Goal: Transaction & Acquisition: Purchase product/service

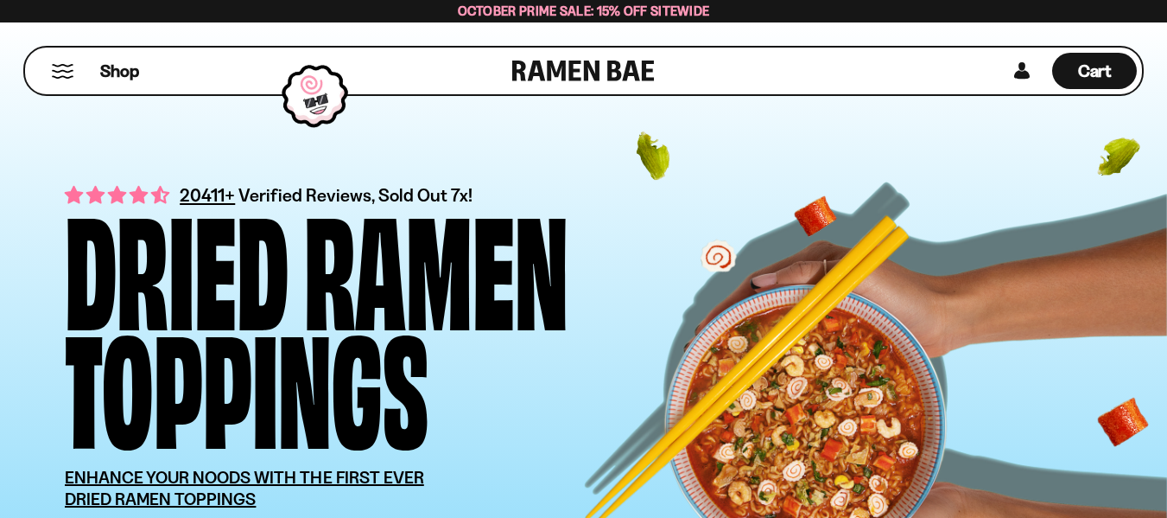
click at [50, 73] on div "Shop" at bounding box center [271, 71] width 482 height 47
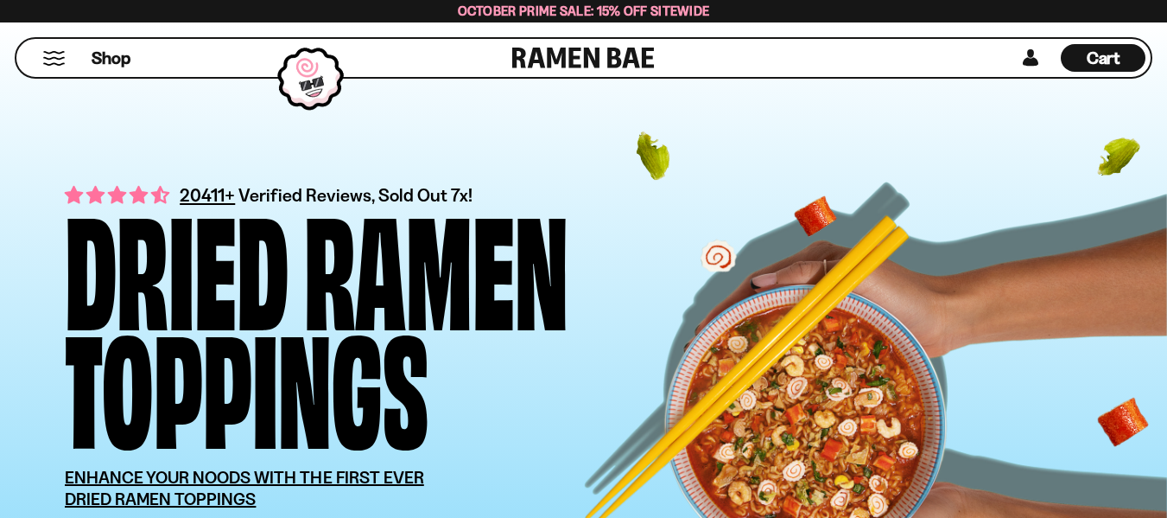
scroll to position [453, 0]
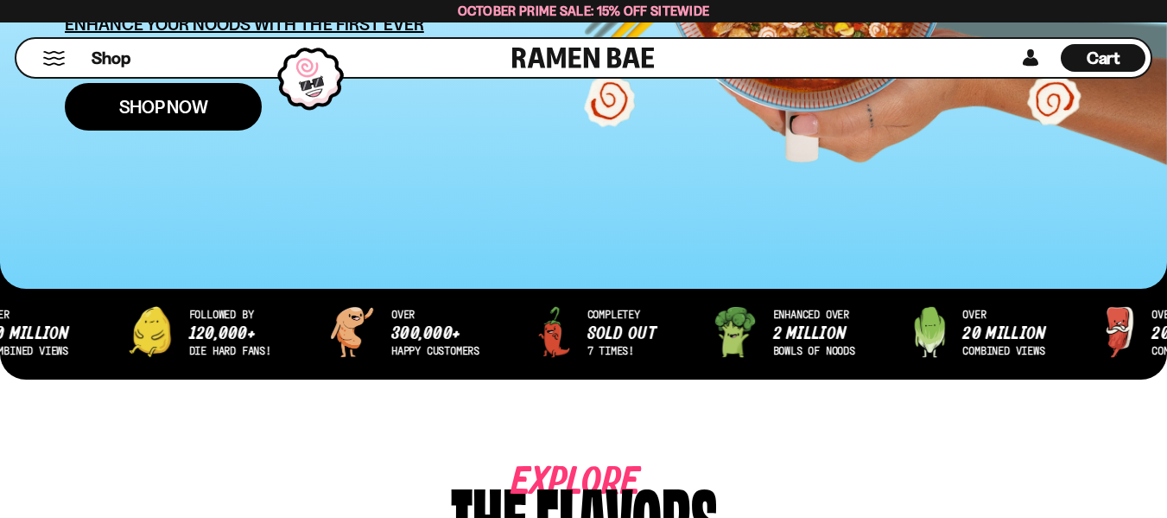
click at [201, 106] on span "Shop Now" at bounding box center [163, 107] width 89 height 18
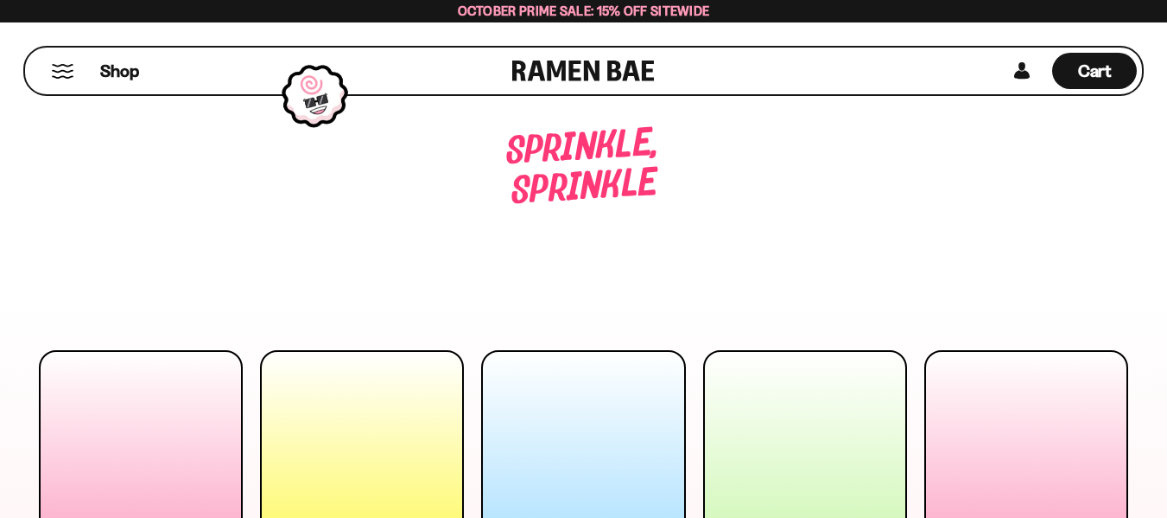
click at [340, 146] on div "Sprinkle, sprinkle Enhance your noods" at bounding box center [583, 201] width 1141 height 202
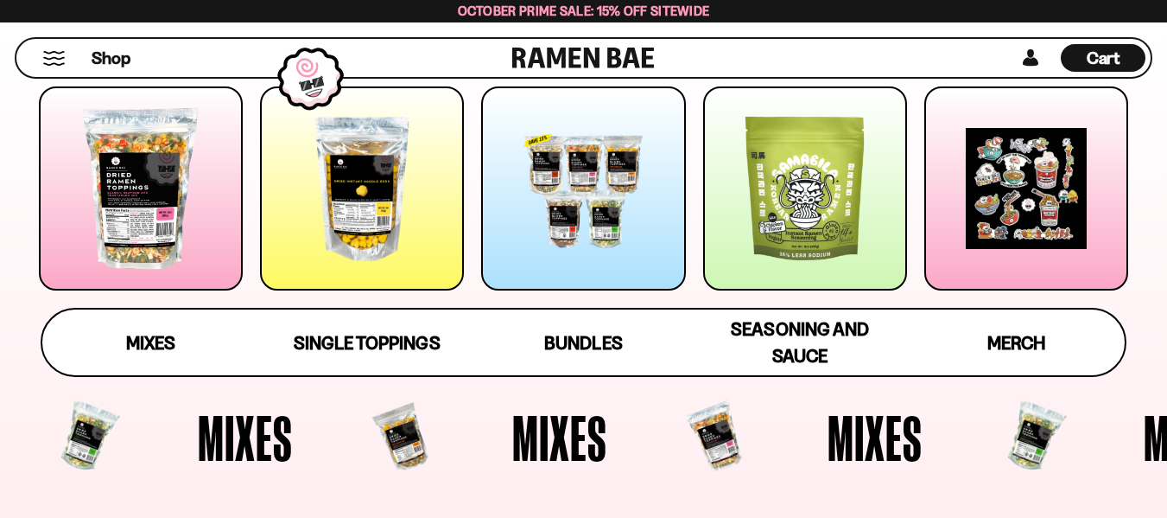
scroll to position [285, 0]
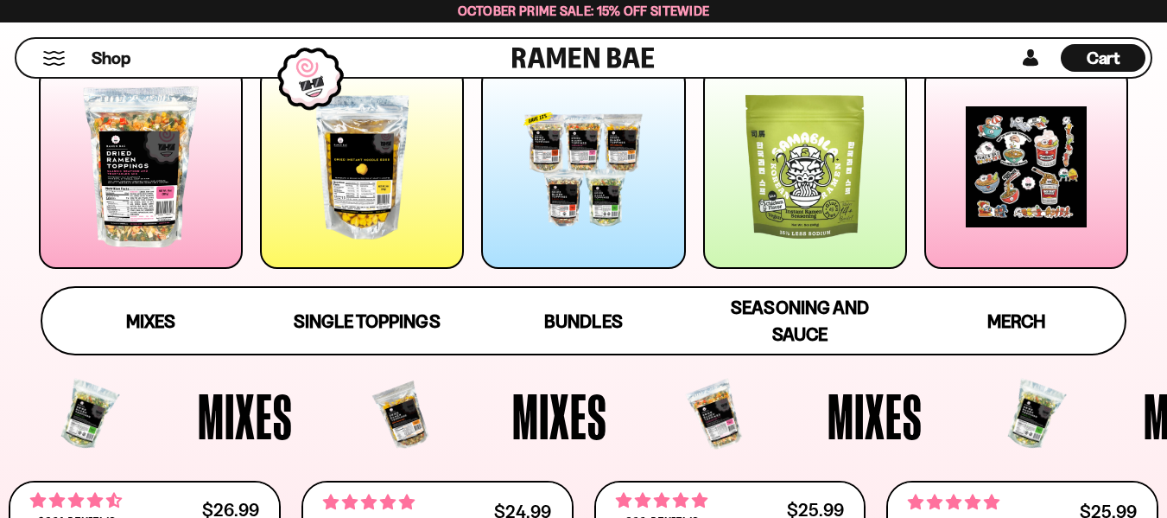
click at [347, 177] on div at bounding box center [362, 167] width 204 height 204
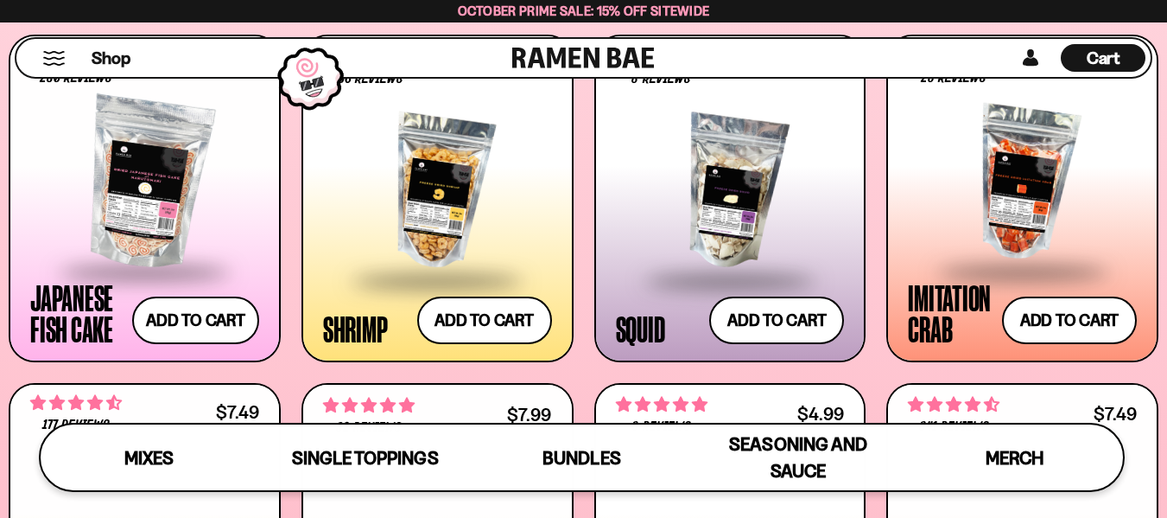
scroll to position [1566, 0]
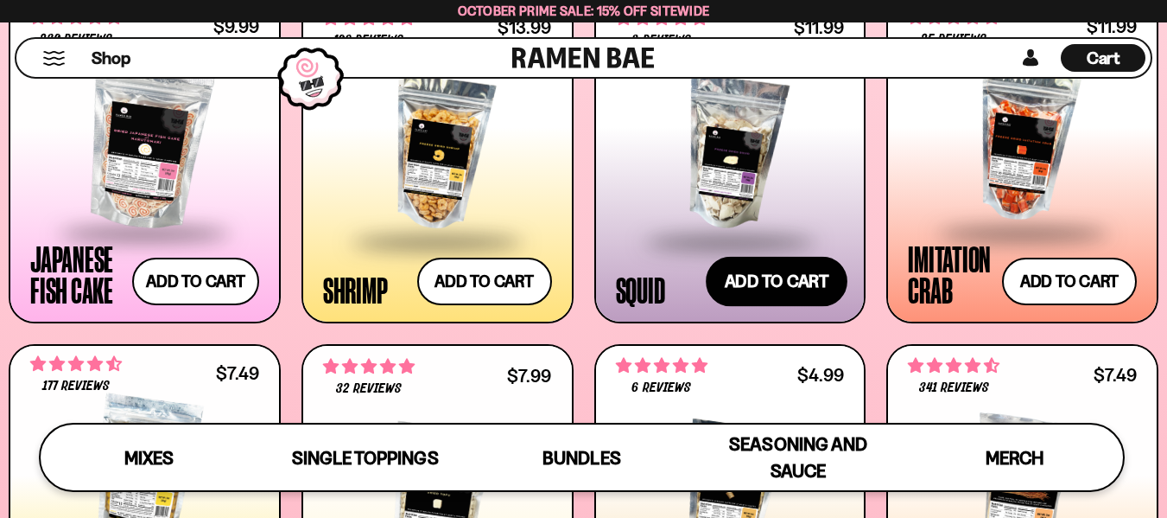
click at [811, 272] on button "Add to cart Add ― Regular price $11.99 Regular price Sale price $11.99 Unit pri…" at bounding box center [777, 281] width 142 height 50
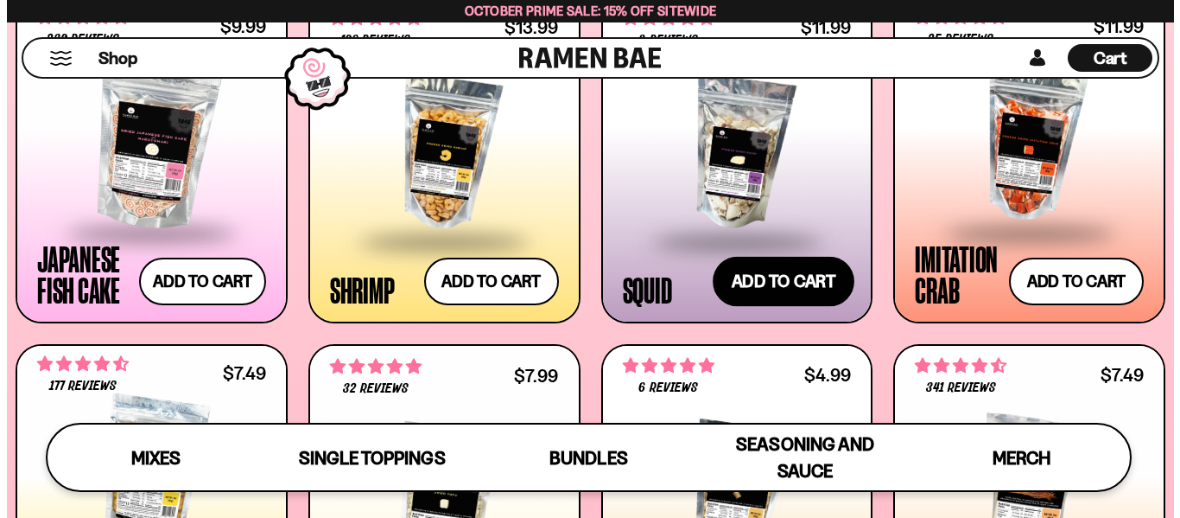
scroll to position [1577, 0]
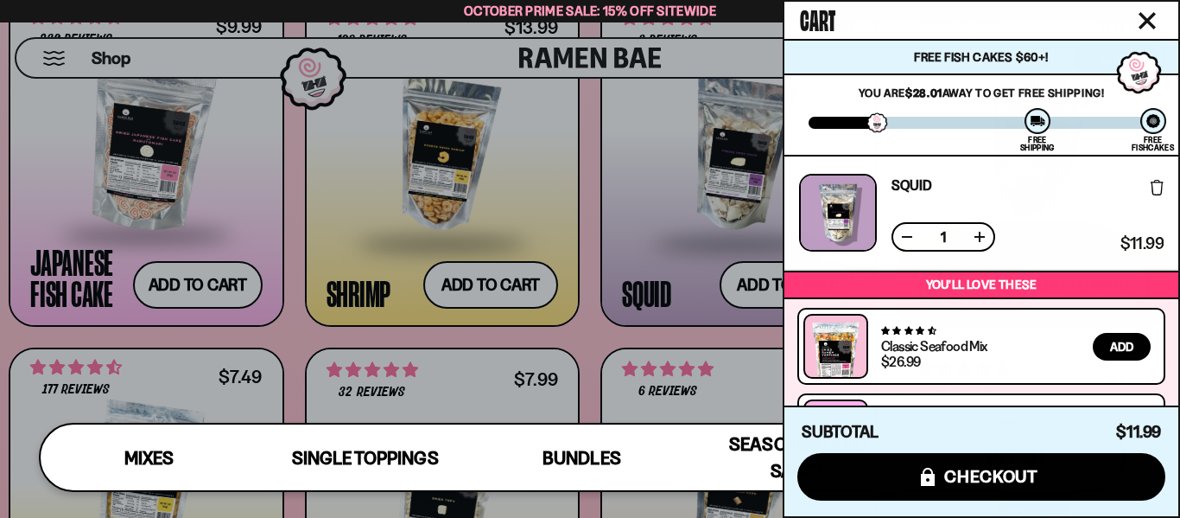
click at [1142, 18] on icon "Close cart" at bounding box center [1147, 20] width 17 height 17
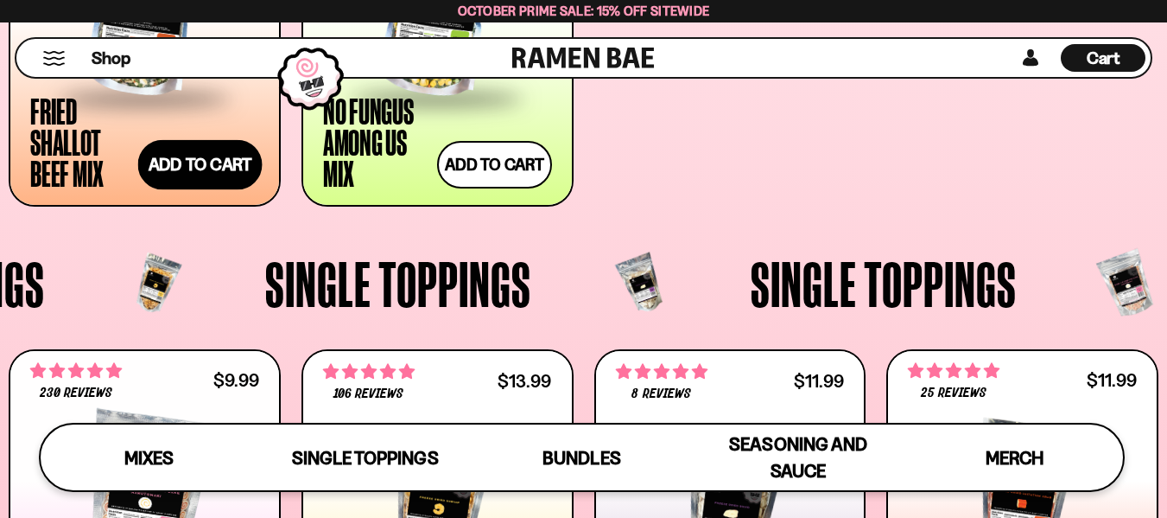
scroll to position [1205, 0]
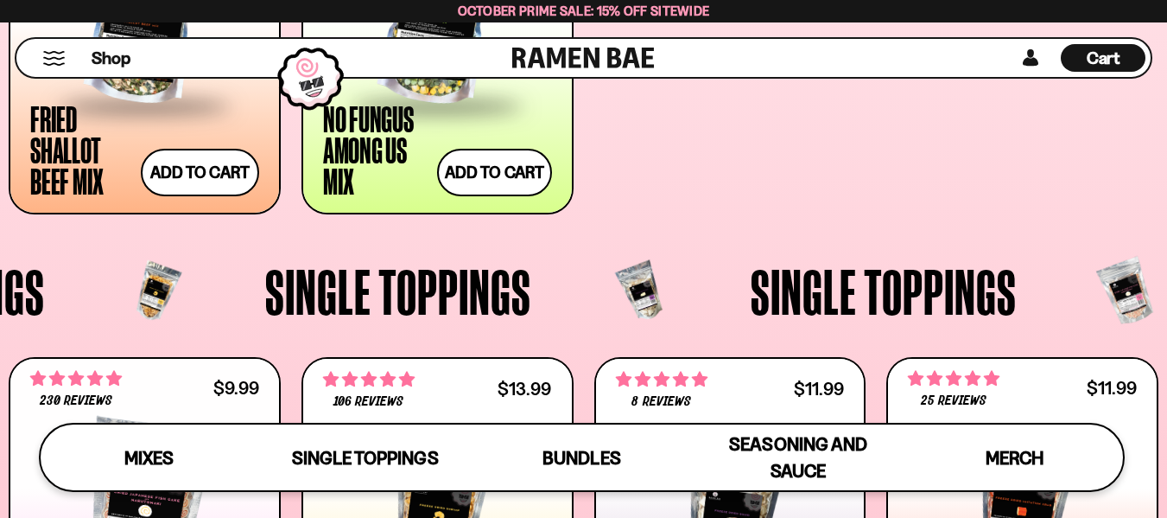
click at [46, 60] on button "Mobile Menu Trigger" at bounding box center [53, 58] width 23 height 15
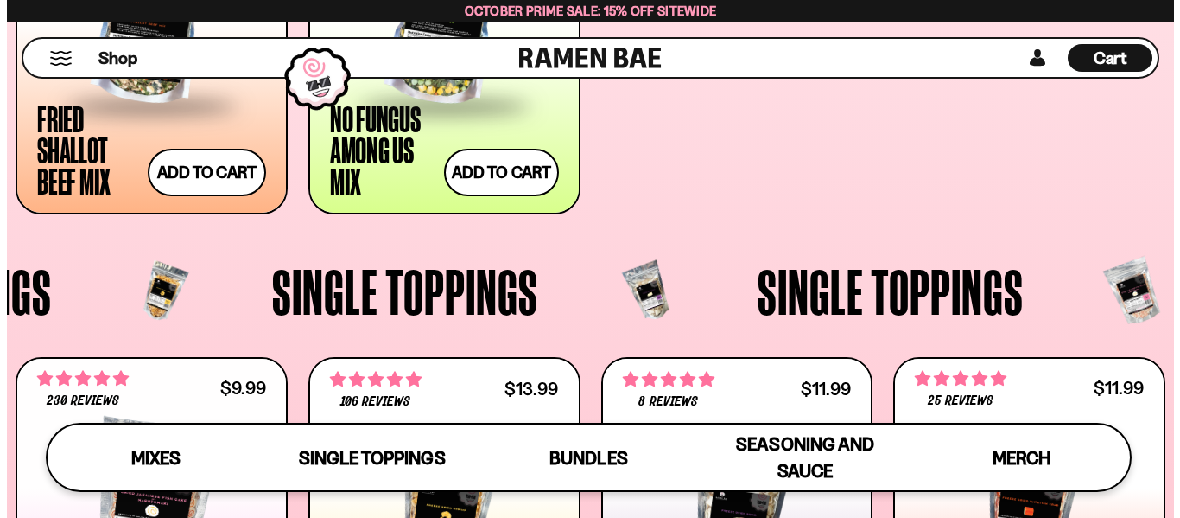
scroll to position [1212, 0]
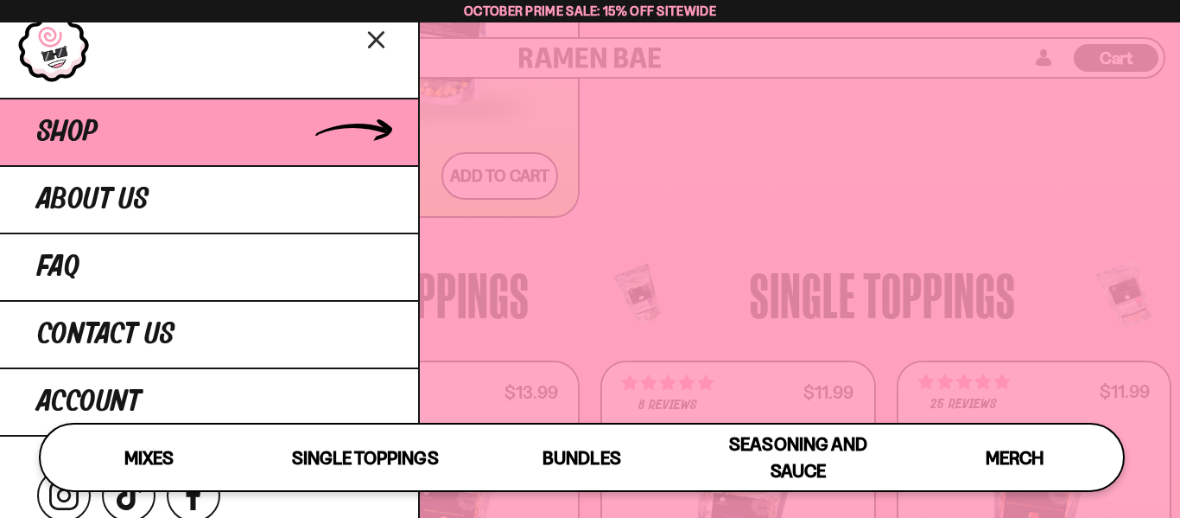
click at [63, 129] on span "Shop" at bounding box center [67, 132] width 60 height 31
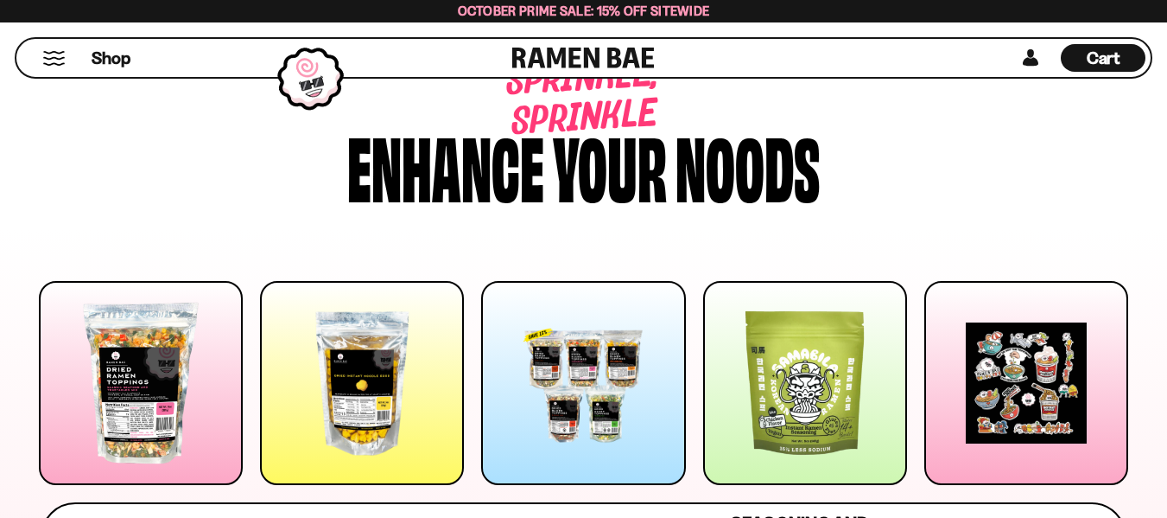
scroll to position [184, 0]
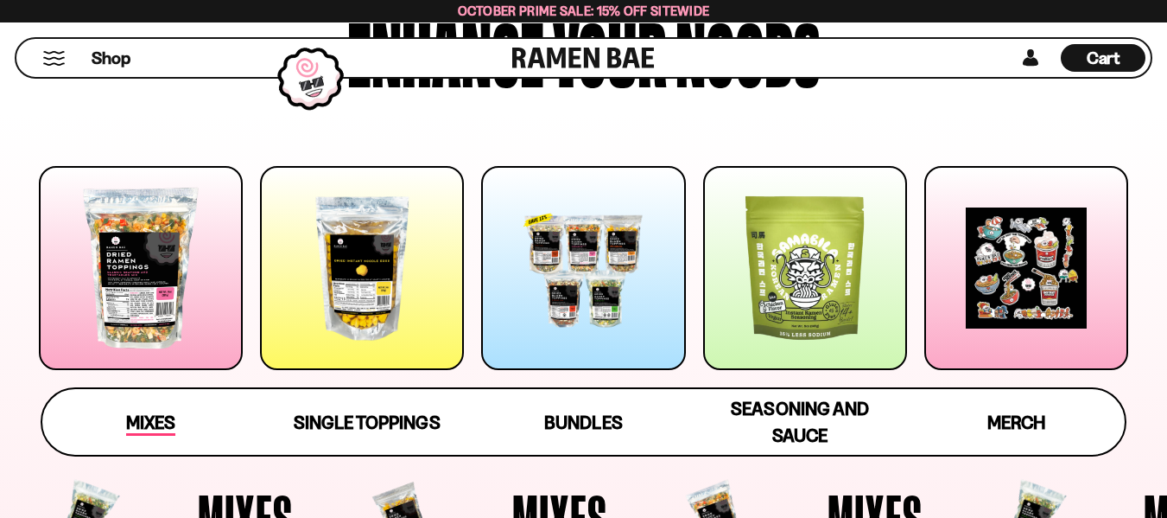
click at [144, 419] on span "Mixes" at bounding box center [150, 423] width 49 height 24
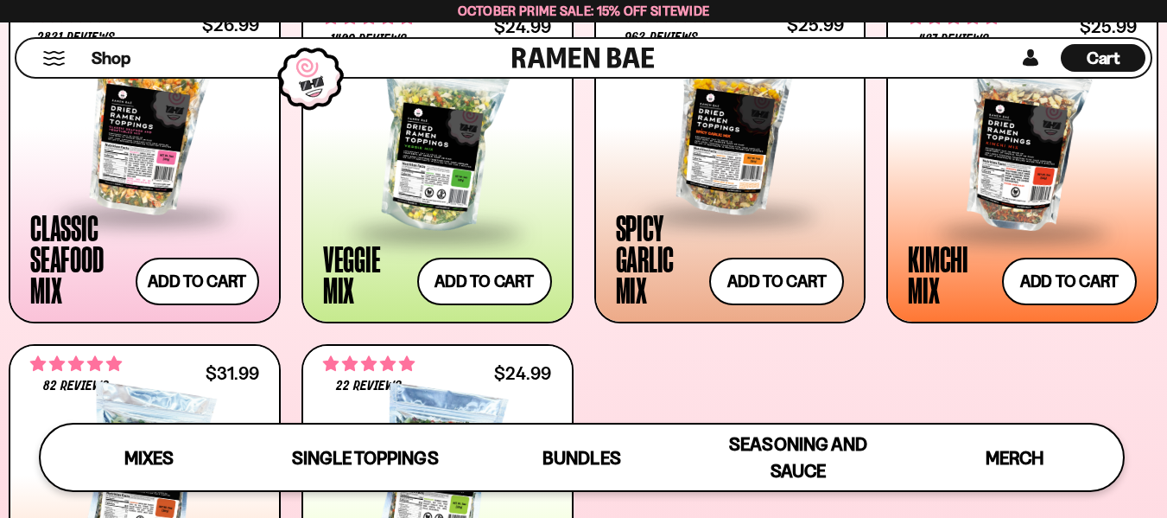
scroll to position [1201, 0]
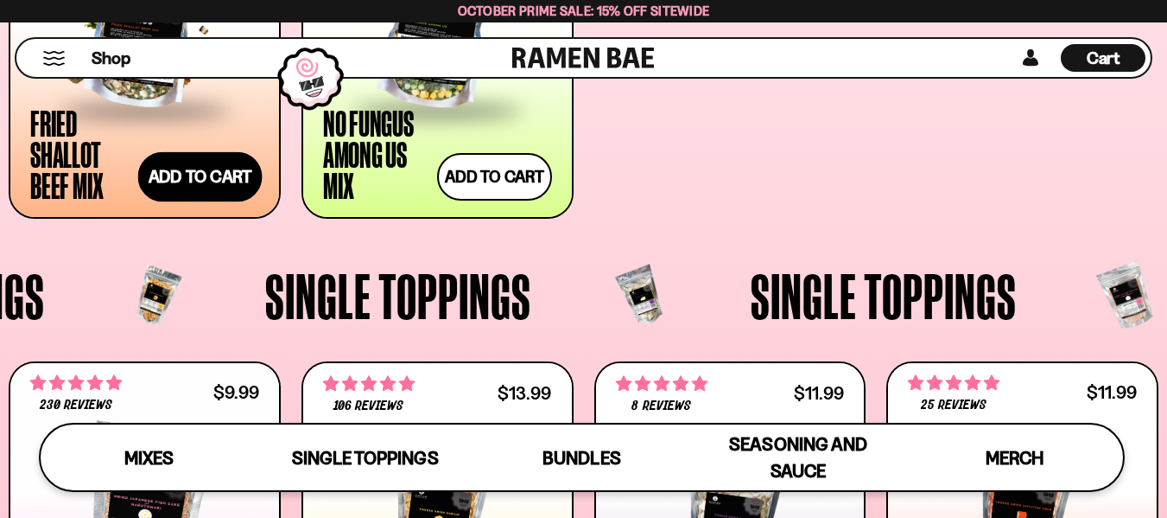
click at [209, 170] on button "Add to cart Add ― Regular price $31.99 Regular price Sale price $31.99 Unit pri…" at bounding box center [199, 176] width 124 height 50
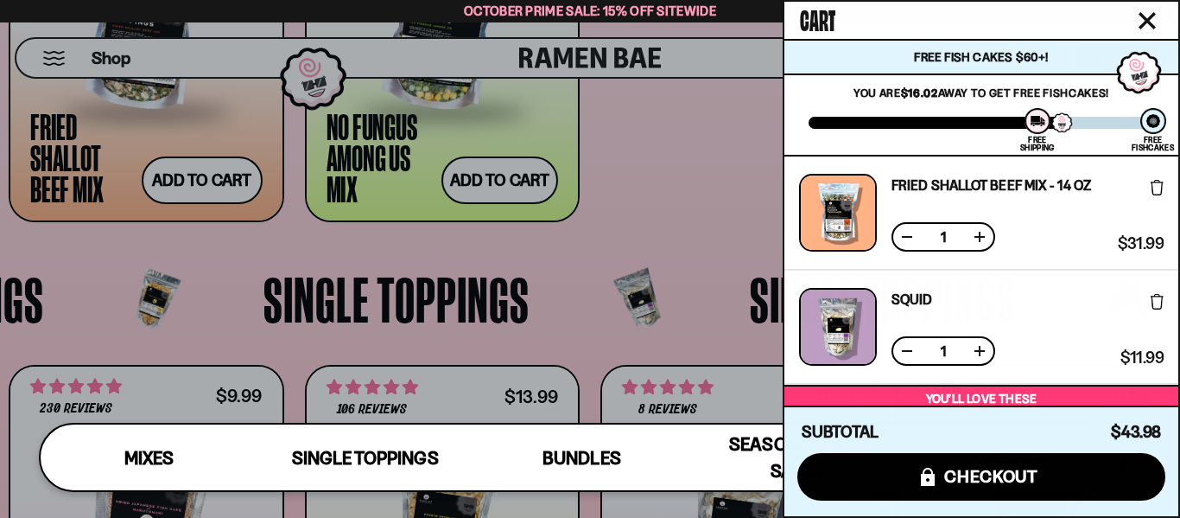
scroll to position [6, 0]
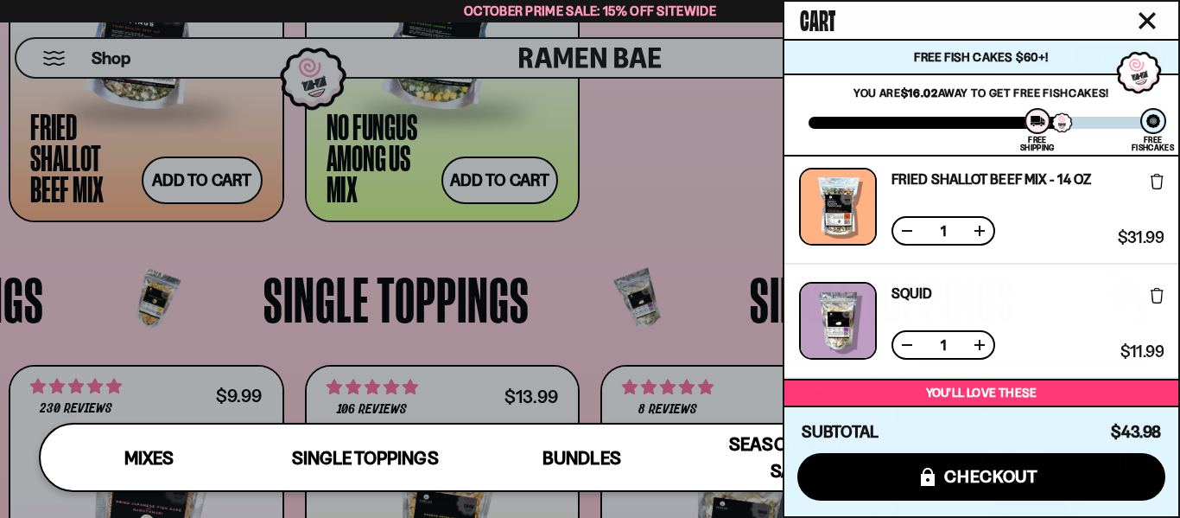
click at [1154, 300] on icon at bounding box center [1157, 296] width 13 height 16
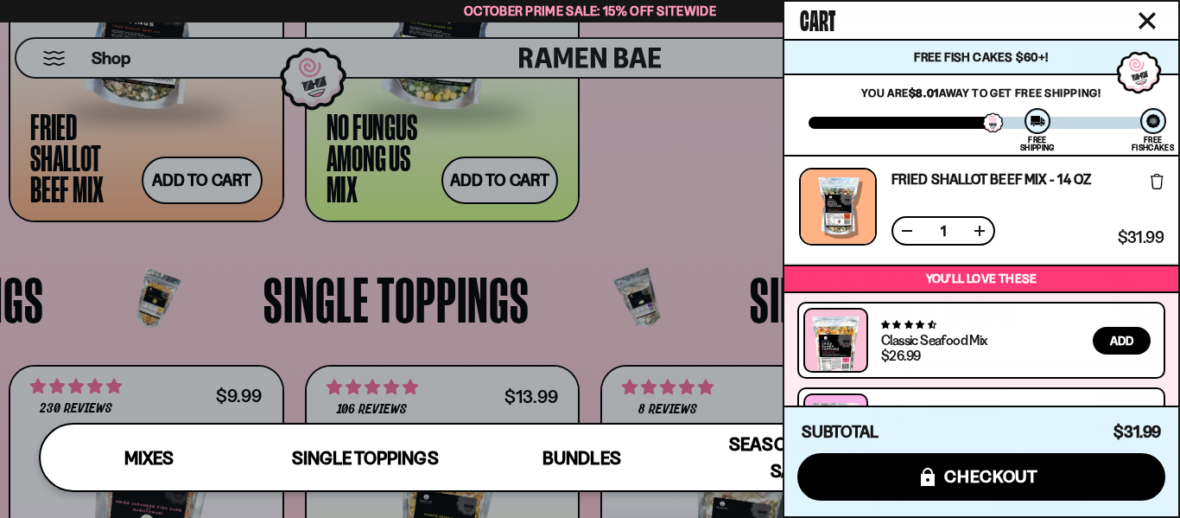
scroll to position [7, 0]
click at [1140, 16] on icon "Close cart" at bounding box center [1148, 21] width 16 height 16
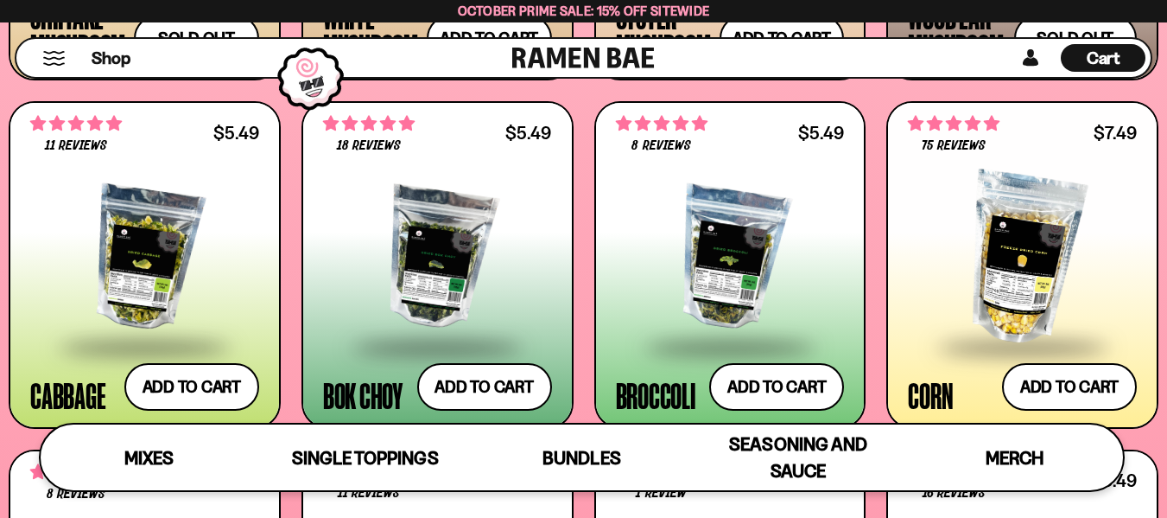
scroll to position [2515, 0]
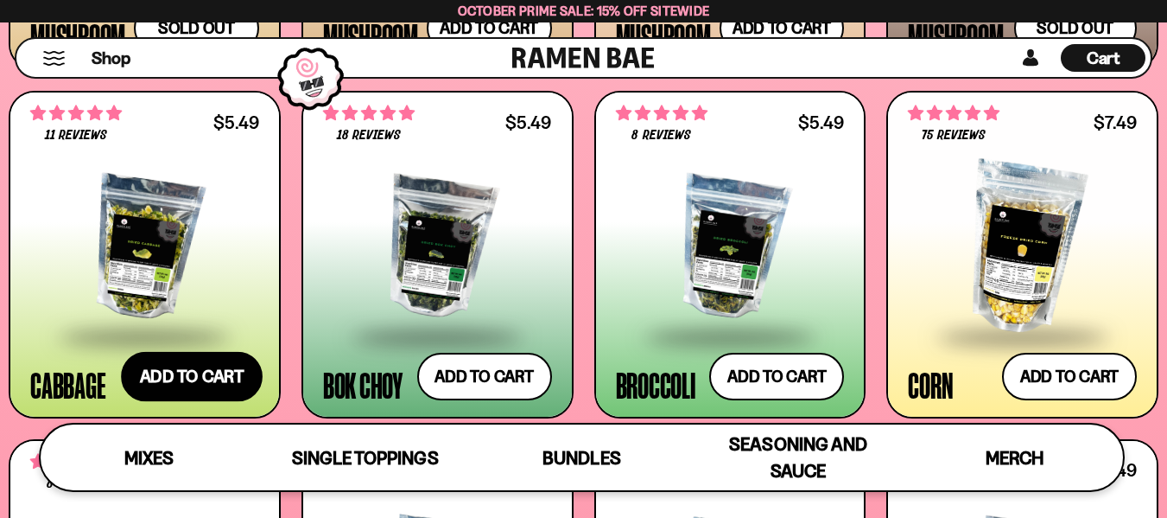
click at [193, 391] on button "Add to cart Add ― Regular price $5.49 Regular price Sale price $5.49 Unit price…" at bounding box center [192, 377] width 142 height 50
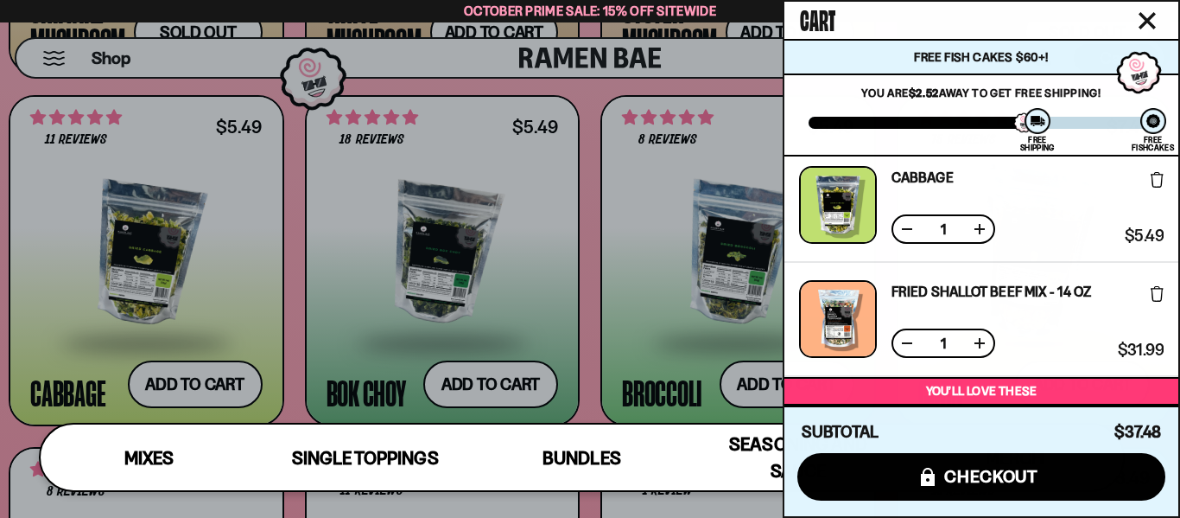
scroll to position [78, 0]
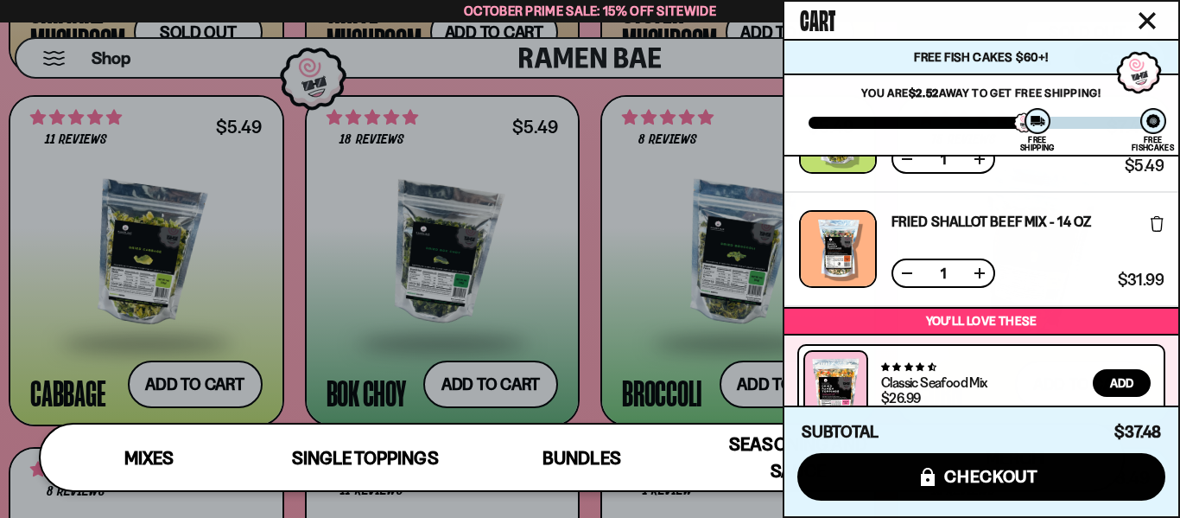
click at [1148, 18] on icon "Close cart" at bounding box center [1147, 20] width 17 height 17
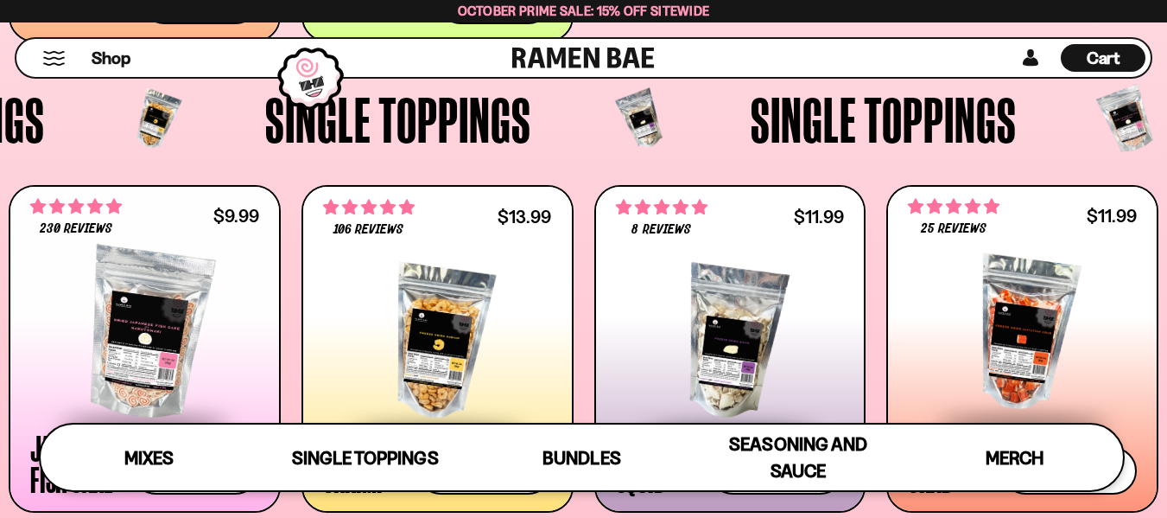
scroll to position [0, 0]
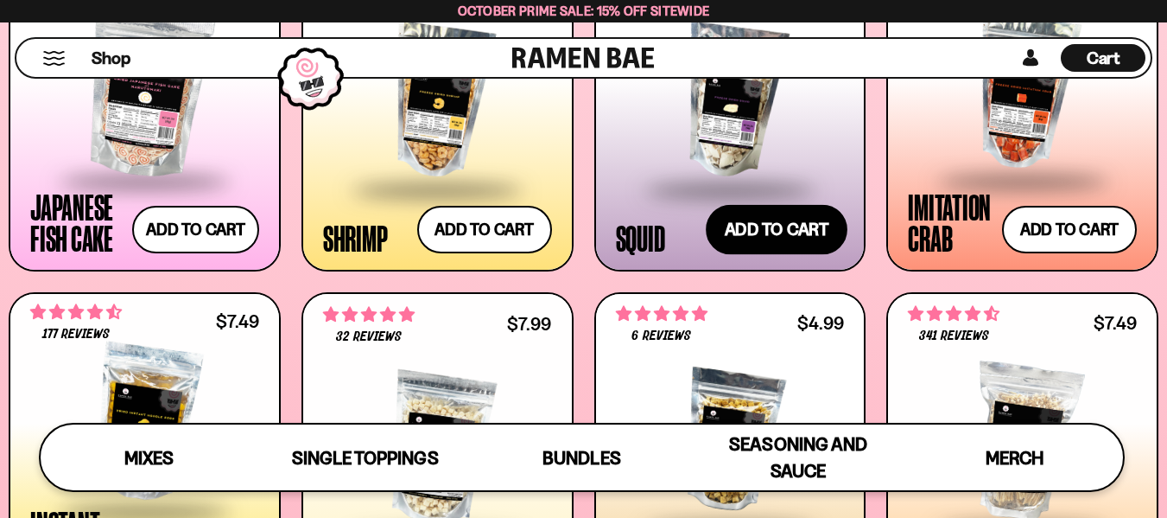
click at [801, 232] on button "Add to cart Add ― Regular price $11.99 Regular price Sale price $11.99 Unit pri…" at bounding box center [777, 229] width 142 height 50
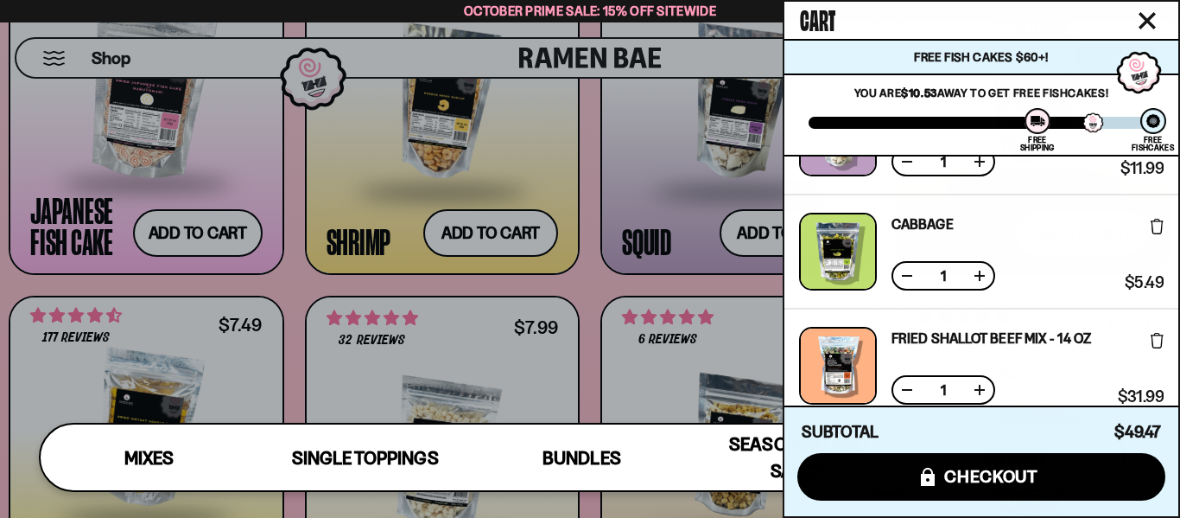
click at [1140, 16] on icon "Close cart" at bounding box center [1147, 20] width 17 height 17
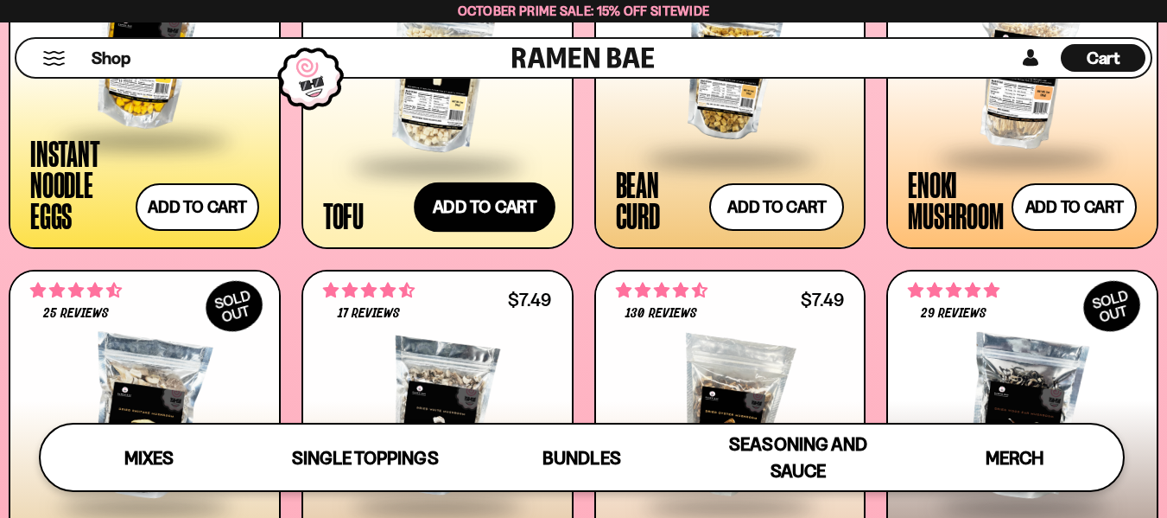
click at [511, 203] on button "Add to cart Add ― Regular price $7.99 Regular price Sale price $7.99 Unit price…" at bounding box center [485, 206] width 142 height 50
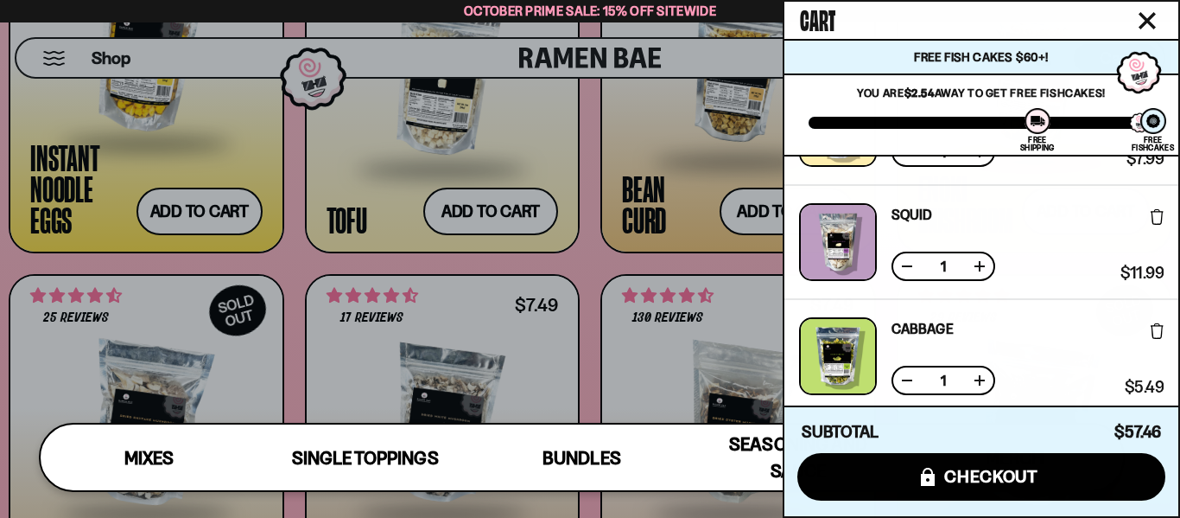
click at [1146, 18] on icon "Close cart" at bounding box center [1148, 21] width 16 height 16
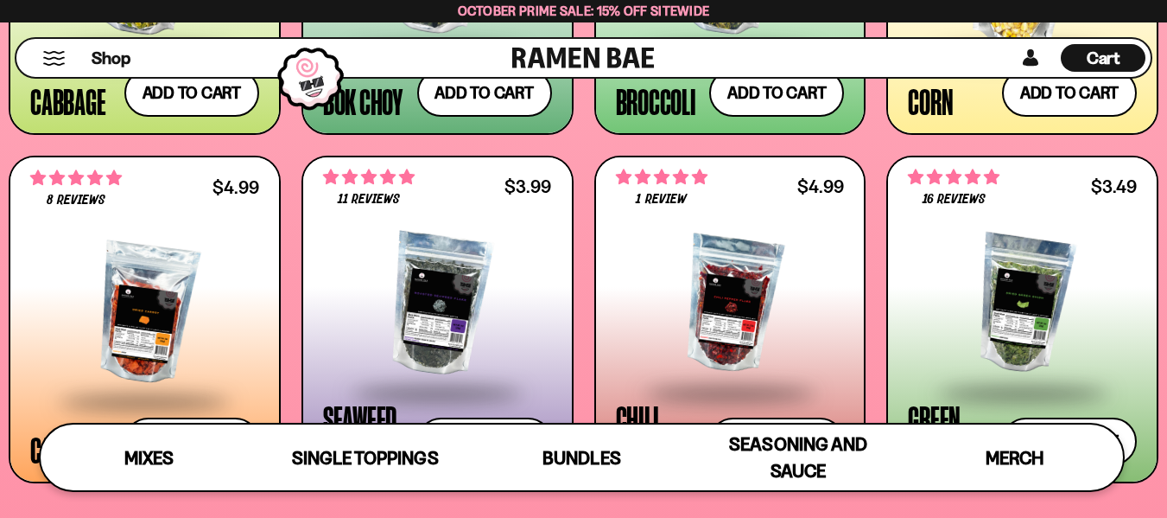
click at [444, 284] on div at bounding box center [437, 304] width 229 height 173
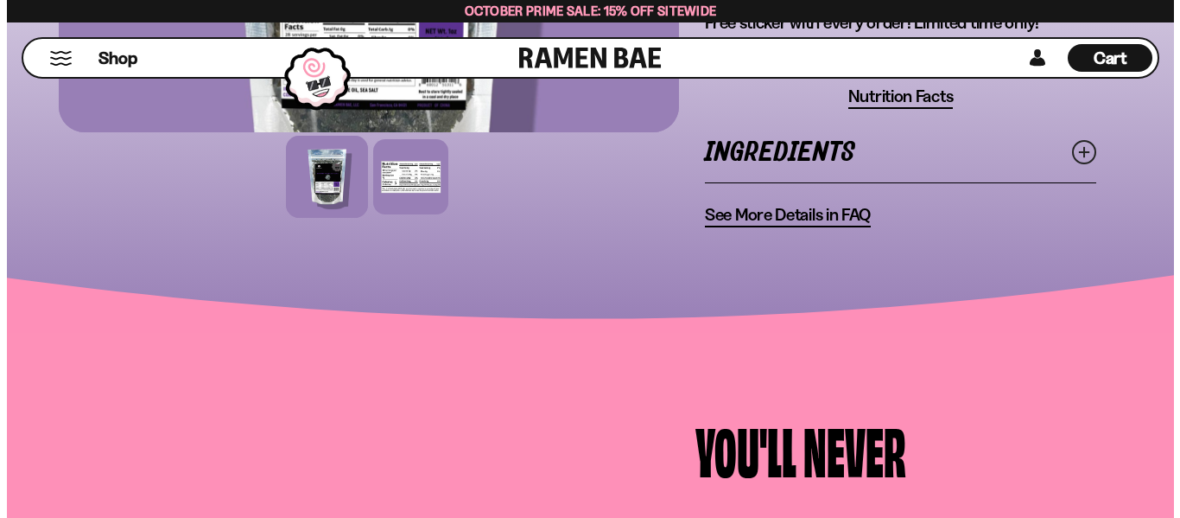
scroll to position [453, 0]
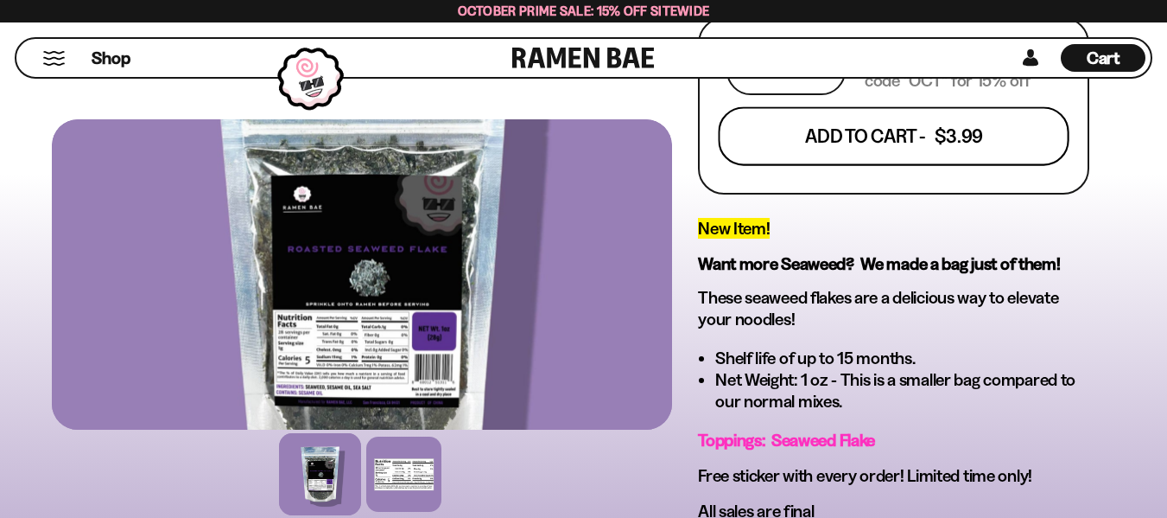
click at [913, 151] on button "Add To Cart - $3.99" at bounding box center [893, 135] width 351 height 59
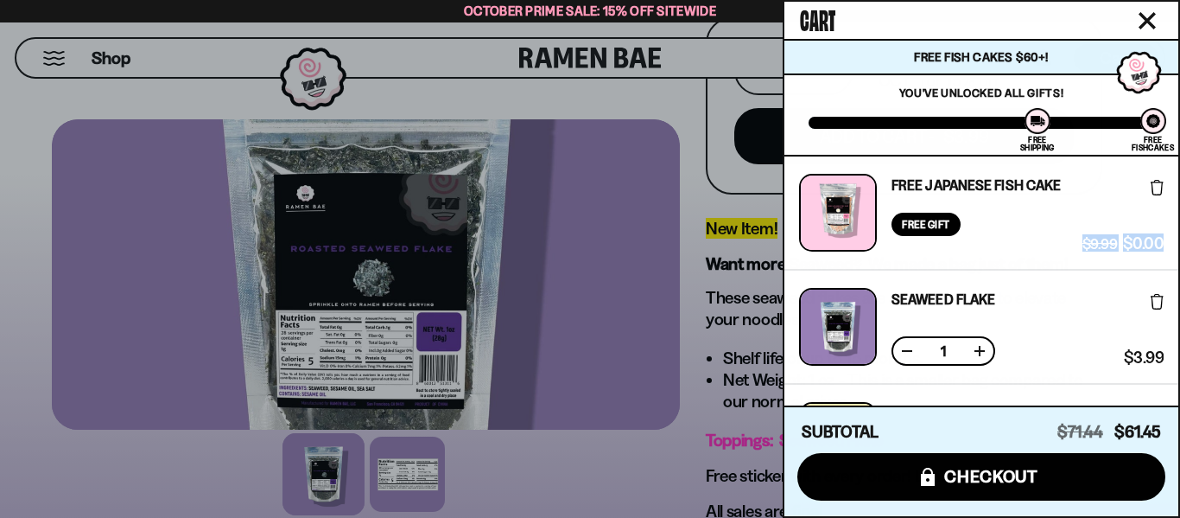
drag, startPoint x: 1179, startPoint y: 195, endPoint x: 1179, endPoint y: 217, distance: 21.6
click at [1166, 217] on div "Cart Free Fish Cakes $60+! You are $-1.45 away to get Free Fishcakes! You've un…" at bounding box center [981, 259] width 397 height 518
drag, startPoint x: 1174, startPoint y: 220, endPoint x: 1174, endPoint y: 232, distance: 11.2
click at [1166, 232] on div "Free Japanese Fish Cake Free Gift Subscription: 1 $9.99 $0.00 (Saved $9.99 )" at bounding box center [981, 213] width 394 height 114
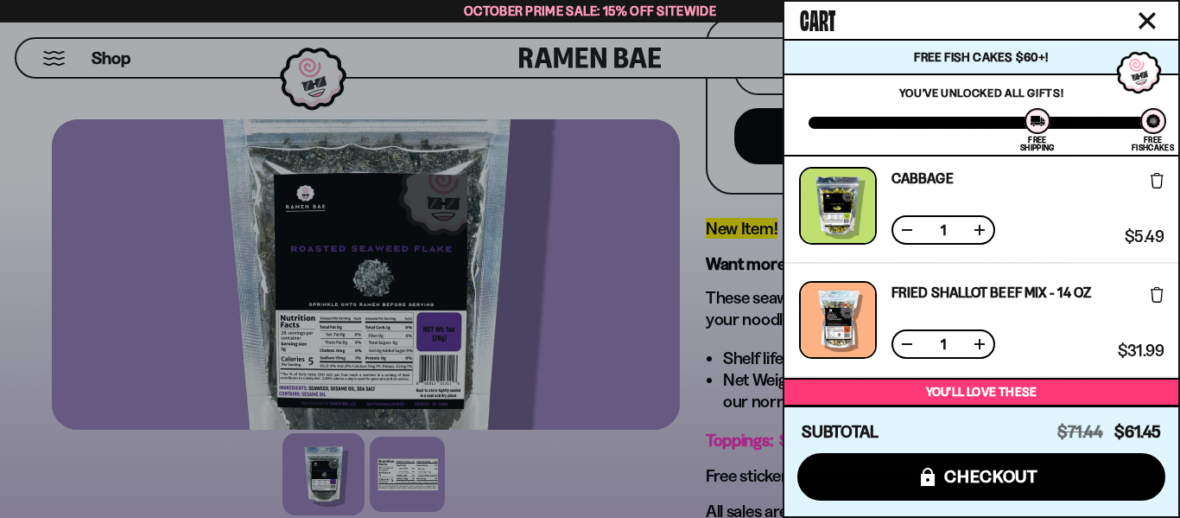
scroll to position [469, 0]
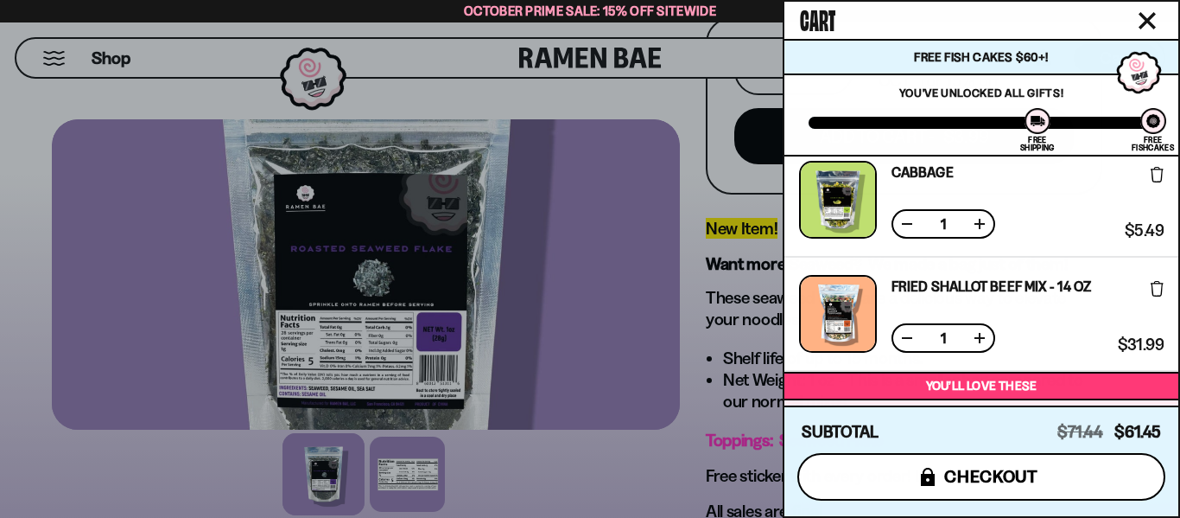
click at [988, 468] on span "checkout" at bounding box center [991, 476] width 94 height 19
